Goal: Task Accomplishment & Management: Complete application form

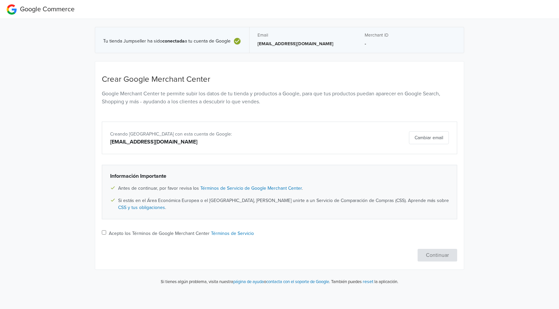
click at [132, 233] on label "Acepto los Términos de Google Merchant Center Términos de Servicio" at bounding box center [181, 233] width 145 height 7
click at [106, 233] on input "Acepto los Términos de Google Merchant Center Términos de Servicio" at bounding box center [104, 232] width 4 height 4
checkbox input "true"
click at [438, 257] on button "Continuar" at bounding box center [437, 255] width 40 height 13
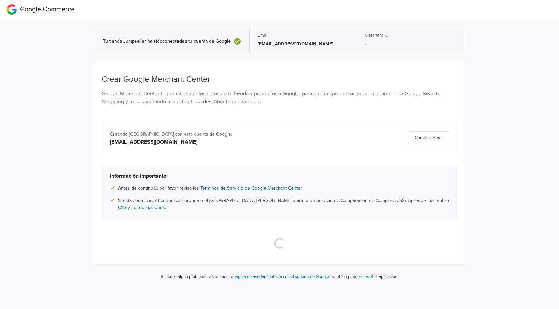
select select "cl"
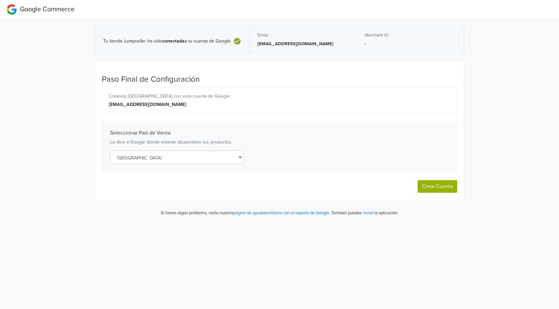
click at [428, 185] on button "Crear Cuenta" at bounding box center [437, 186] width 40 height 13
select select "cl"
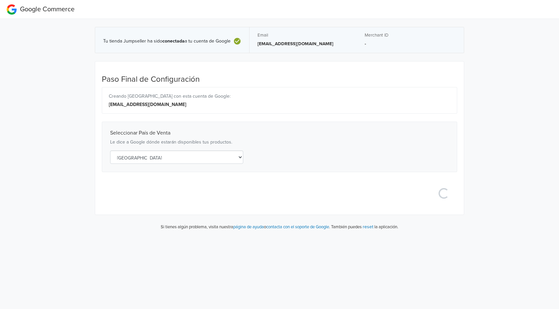
select select "cl"
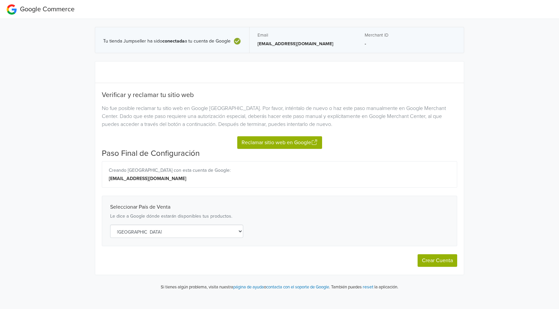
click at [280, 141] on button "Reclamar sitio web en Google" at bounding box center [279, 142] width 85 height 13
click at [436, 258] on button "Crear Cuenta" at bounding box center [437, 260] width 40 height 13
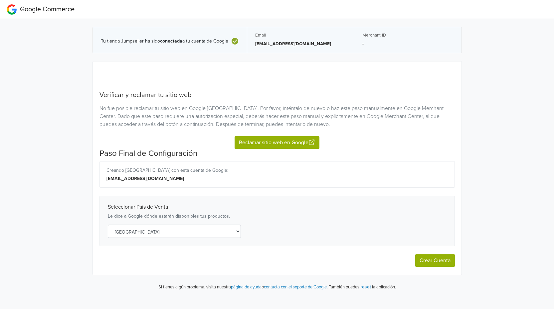
select select "cl"
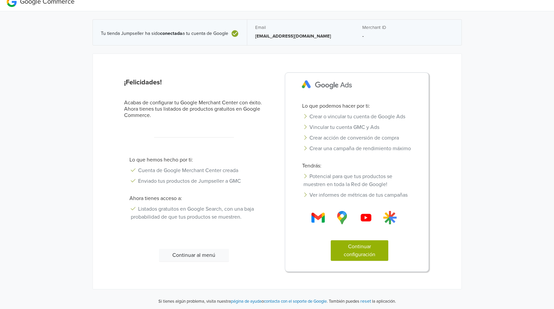
scroll to position [9, 0]
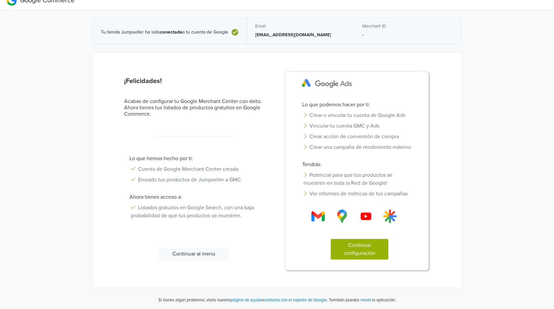
drag, startPoint x: 205, startPoint y: 256, endPoint x: 301, endPoint y: 286, distance: 99.8
click at [301, 286] on div "¡Felicidades! Acabas de configurar tu Google Merchant Center con éxito. Ahora t…" at bounding box center [277, 171] width 368 height 236
click at [202, 254] on button "Continuar al menú" at bounding box center [194, 254] width 70 height 13
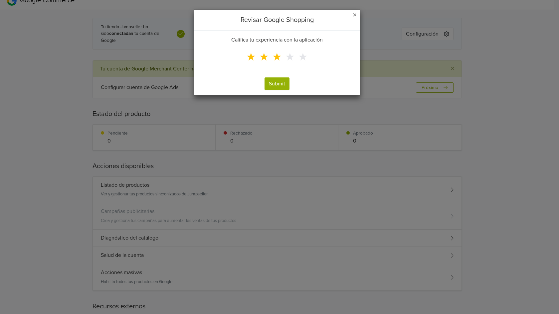
click at [279, 59] on span "★" at bounding box center [277, 57] width 10 height 13
click at [0, 0] on input "★" at bounding box center [0, 0] width 0 height 0
click at [281, 83] on button "Submit" at bounding box center [276, 83] width 25 height 13
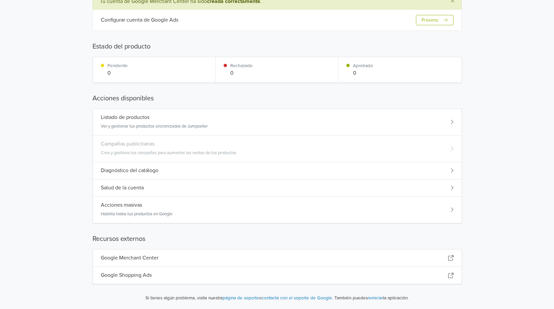
scroll to position [71, 0]
click at [241, 173] on div "Diagnóstico del catálogo" at bounding box center [277, 170] width 368 height 17
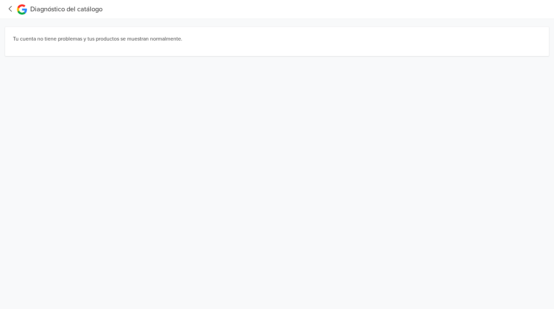
scroll to position [0, 0]
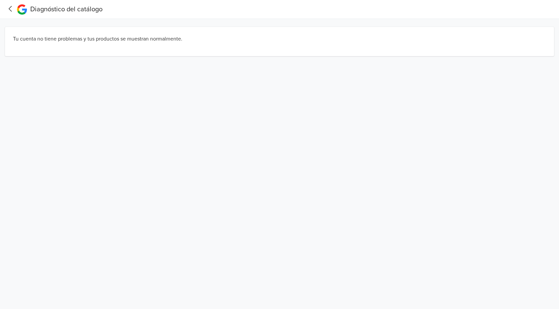
click at [12, 10] on icon at bounding box center [10, 9] width 10 height 8
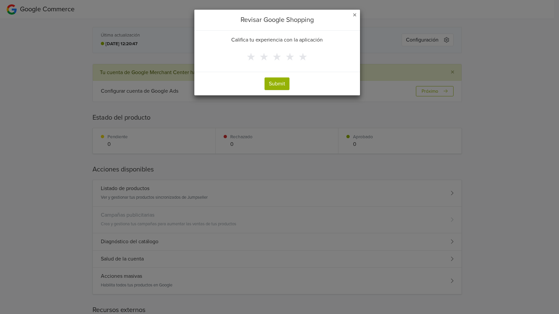
click at [356, 13] on span "×" at bounding box center [354, 15] width 4 height 10
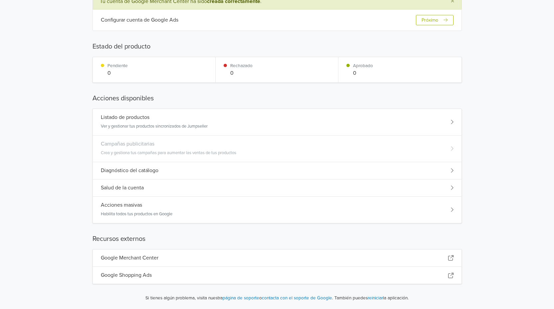
scroll to position [71, 0]
click at [247, 212] on div "Acciones masivas Habilita todos tus productos en Google" at bounding box center [277, 209] width 368 height 26
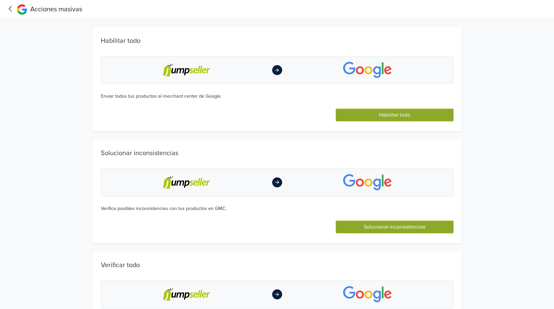
scroll to position [47, 0]
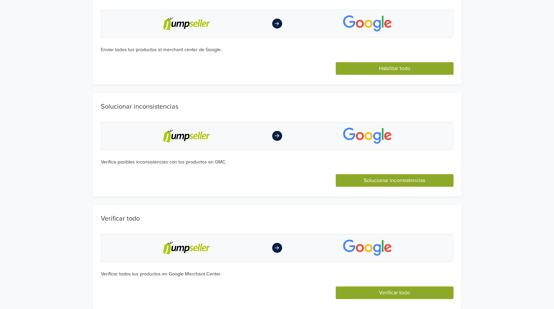
click at [368, 294] on button "Verificar todo" at bounding box center [393, 293] width 117 height 13
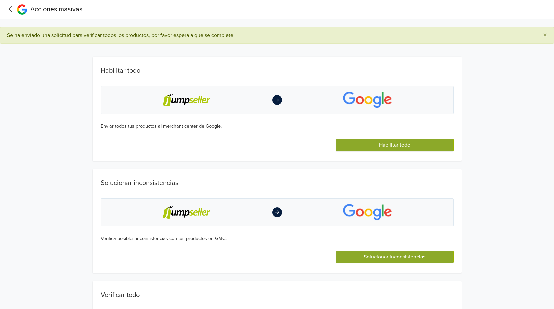
click at [10, 7] on icon at bounding box center [10, 9] width 10 height 8
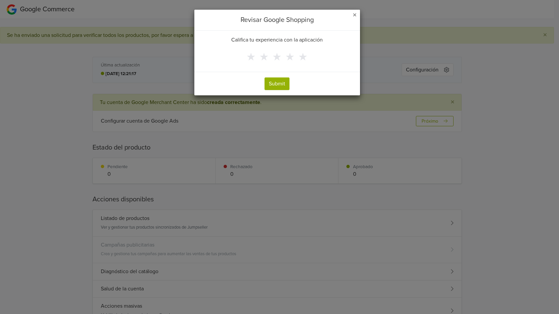
click at [273, 57] on span "★" at bounding box center [277, 57] width 10 height 13
click at [0, 0] on input "★" at bounding box center [0, 0] width 0 height 0
drag, startPoint x: 278, startPoint y: 81, endPoint x: 275, endPoint y: 84, distance: 3.8
click at [278, 82] on button "Submit" at bounding box center [276, 83] width 25 height 13
